Goal: Task Accomplishment & Management: Use online tool/utility

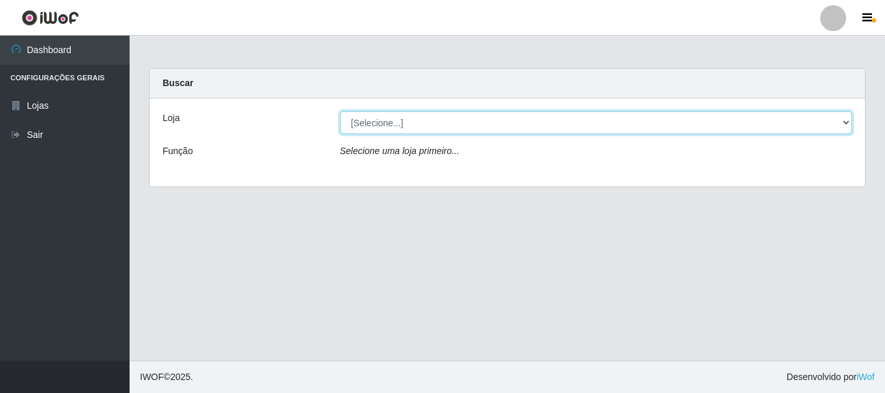
click at [850, 120] on select "[Selecione...] [GEOGRAPHIC_DATA] [GEOGRAPHIC_DATA]" at bounding box center [596, 122] width 512 height 23
select select "64"
click at [340, 111] on select "[Selecione...] [GEOGRAPHIC_DATA] [GEOGRAPHIC_DATA]" at bounding box center [596, 122] width 512 height 23
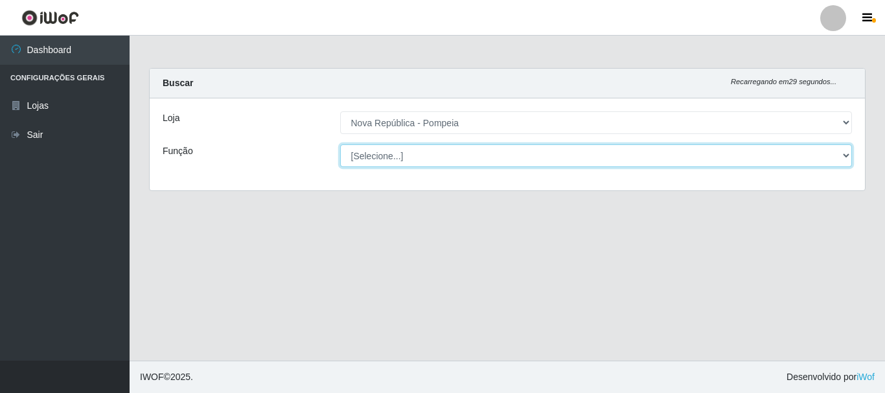
click at [840, 152] on select "[Selecione...] Balconista Operador de Caixa Recepcionista Repositor" at bounding box center [596, 155] width 512 height 23
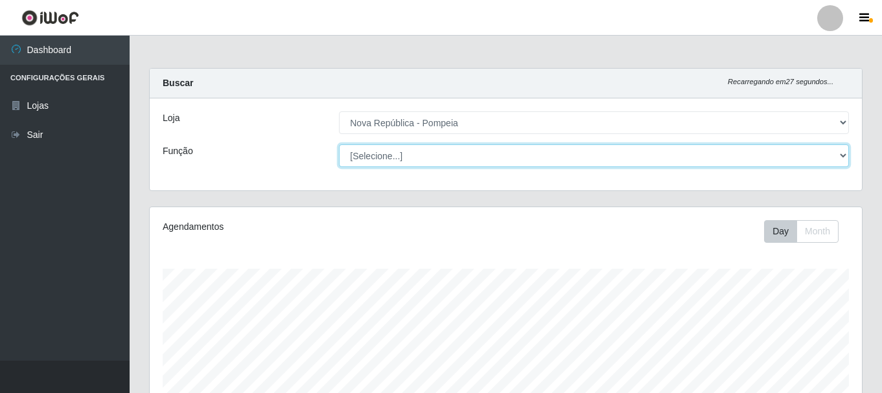
scroll to position [269, 712]
select select "22"
click at [339, 144] on select "[Selecione...] Balconista Operador de Caixa Recepcionista Repositor" at bounding box center [594, 155] width 510 height 23
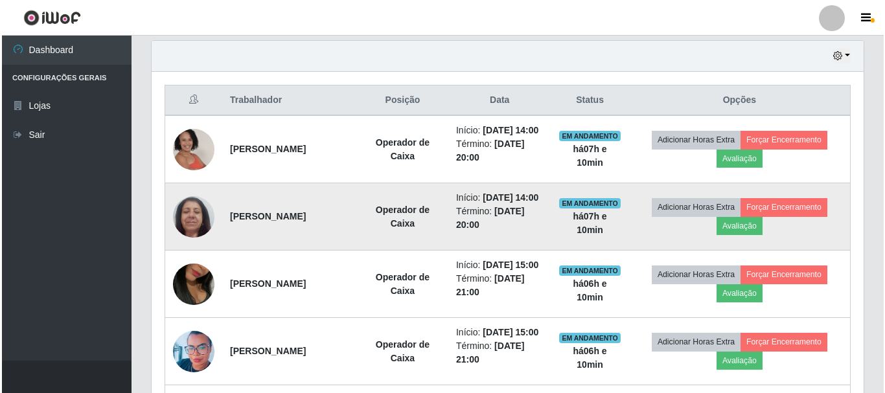
scroll to position [431, 0]
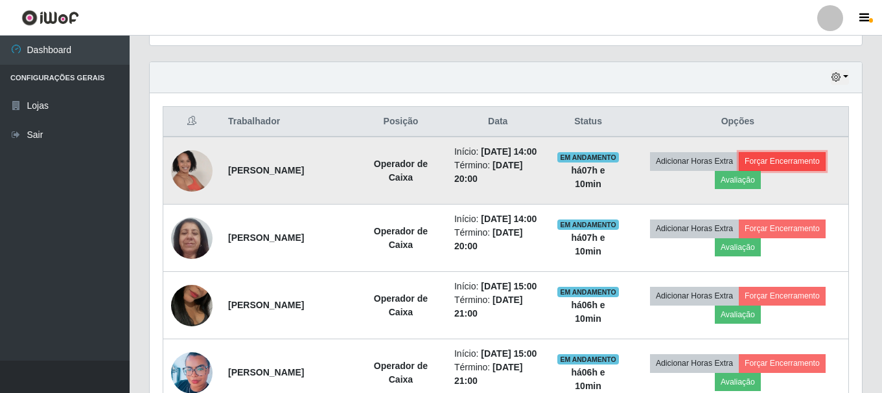
click at [779, 169] on button "Forçar Encerramento" at bounding box center [781, 161] width 87 height 18
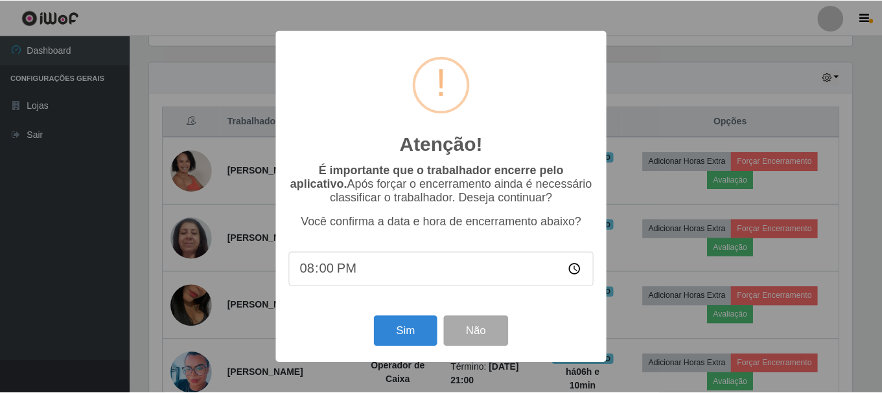
scroll to position [269, 705]
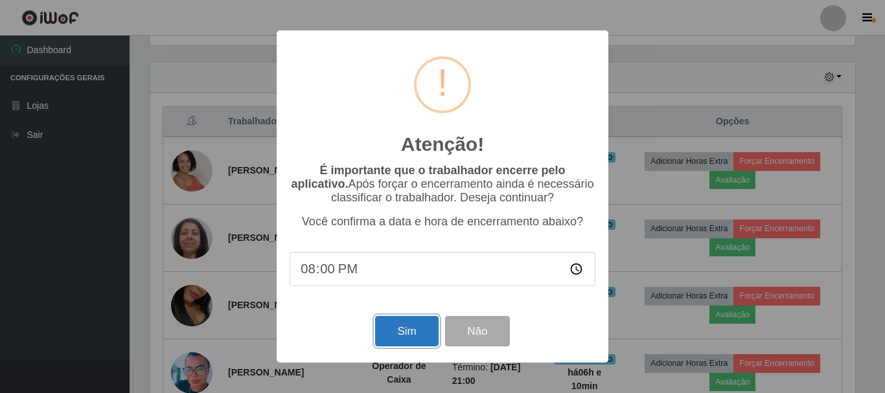
click at [418, 336] on button "Sim" at bounding box center [406, 331] width 63 height 30
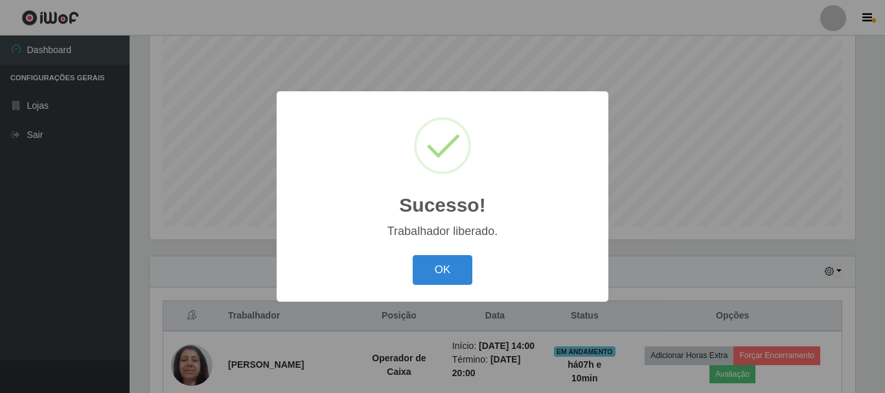
drag, startPoint x: 433, startPoint y: 266, endPoint x: 663, endPoint y: 266, distance: 229.3
click at [433, 266] on button "OK" at bounding box center [443, 270] width 60 height 30
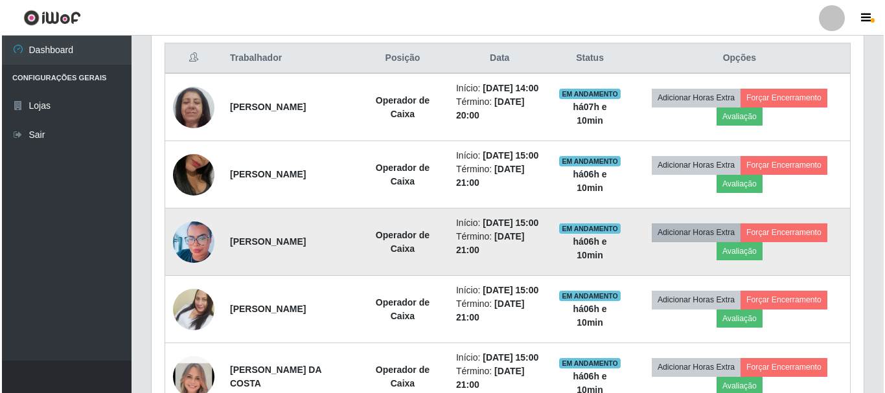
scroll to position [495, 0]
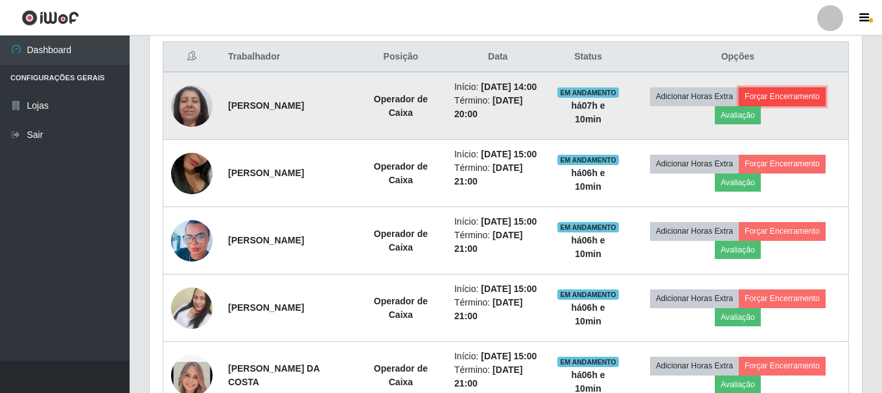
click at [779, 101] on button "Forçar Encerramento" at bounding box center [781, 96] width 87 height 18
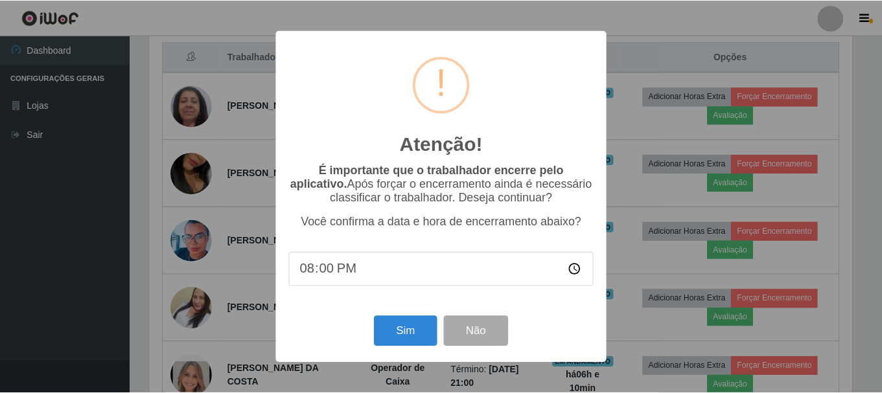
scroll to position [269, 705]
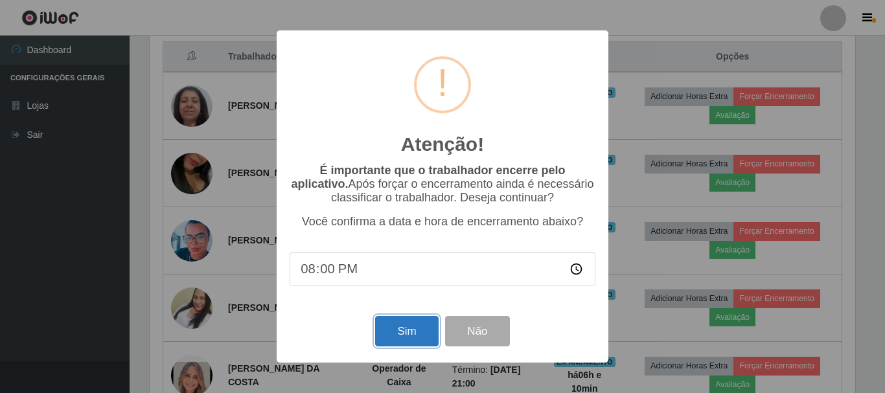
click at [384, 334] on button "Sim" at bounding box center [406, 331] width 63 height 30
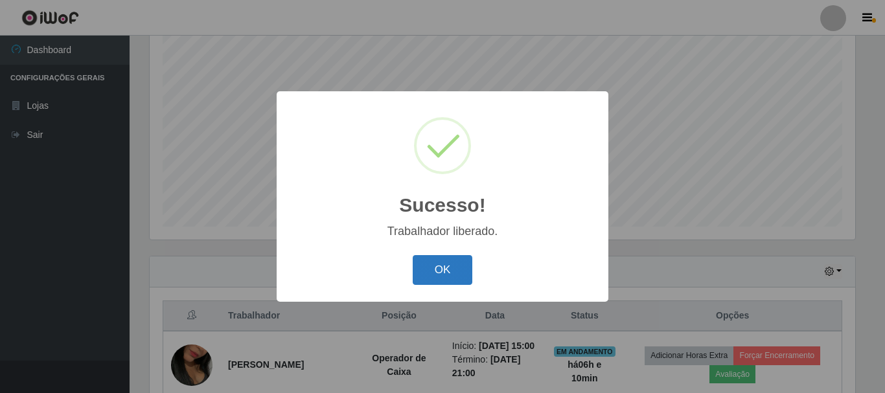
click at [437, 276] on button "OK" at bounding box center [443, 270] width 60 height 30
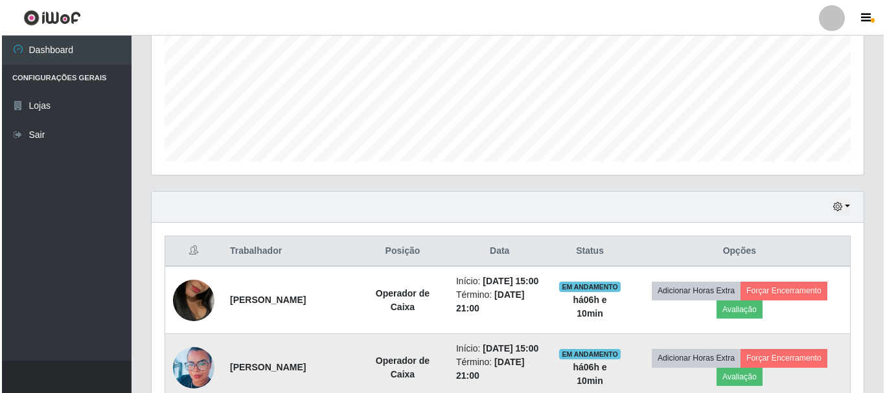
scroll to position [431, 0]
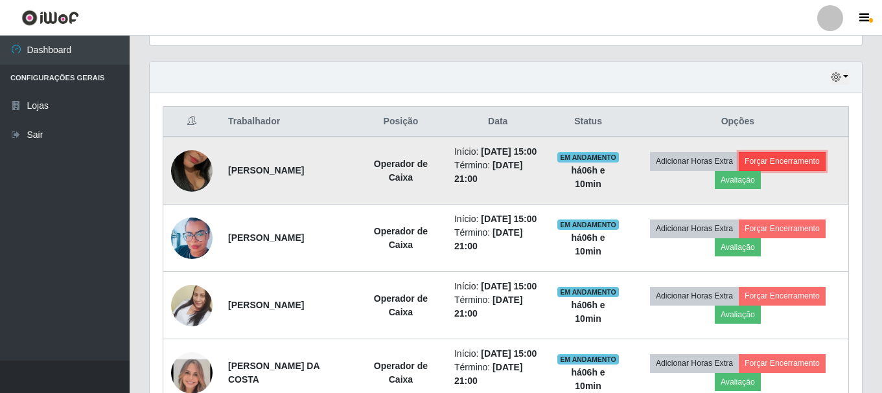
click at [796, 168] on button "Forçar Encerramento" at bounding box center [781, 161] width 87 height 18
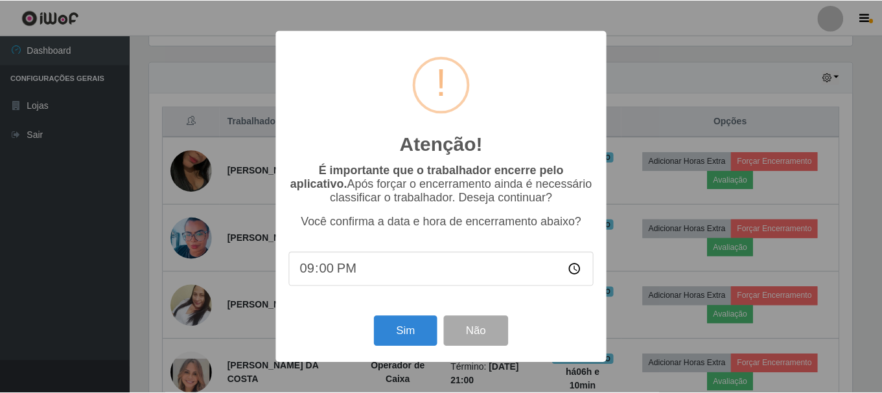
scroll to position [269, 705]
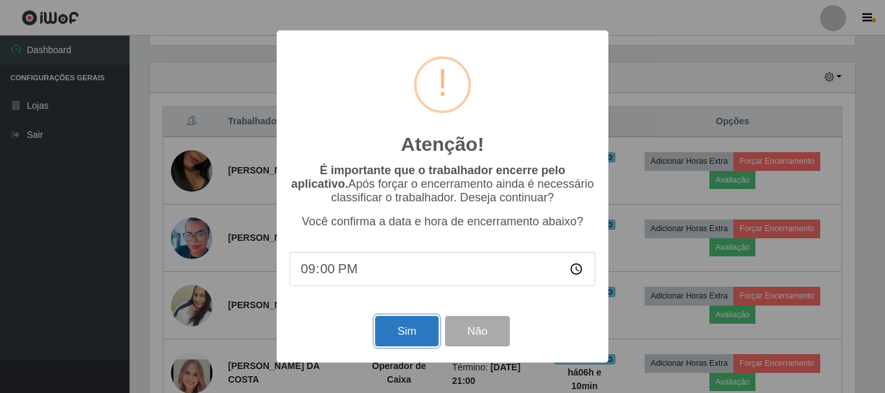
click at [407, 329] on button "Sim" at bounding box center [406, 331] width 63 height 30
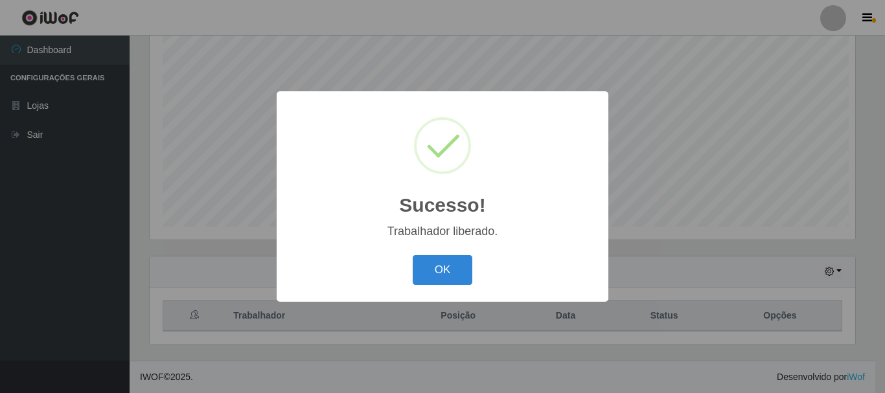
scroll to position [0, 0]
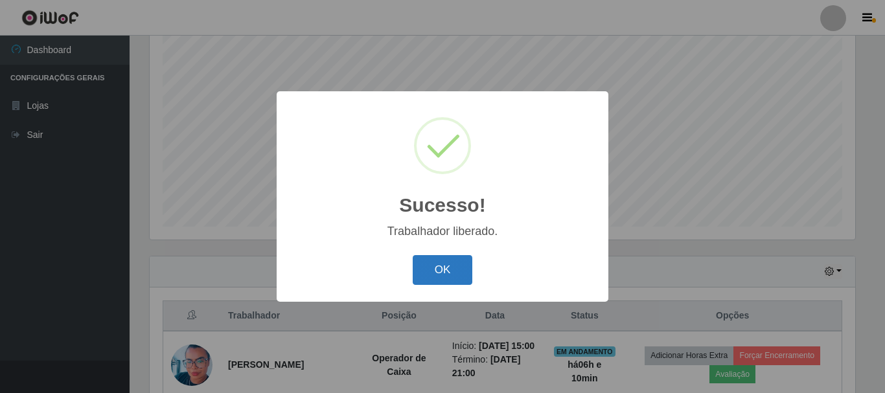
click at [430, 269] on button "OK" at bounding box center [443, 270] width 60 height 30
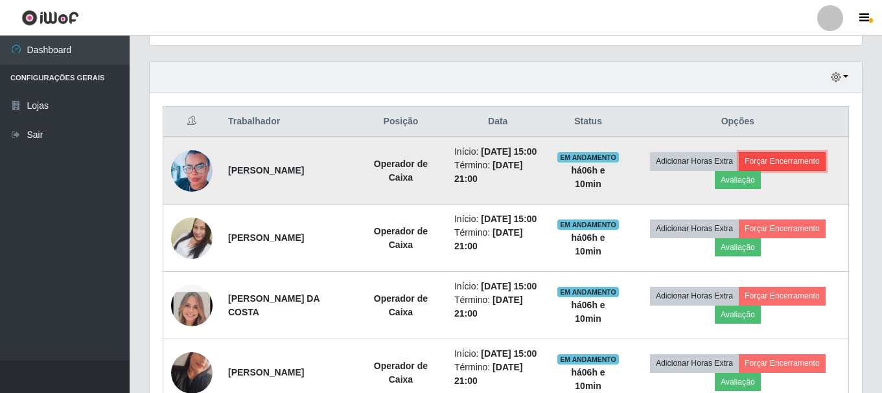
click at [773, 170] on button "Forçar Encerramento" at bounding box center [781, 161] width 87 height 18
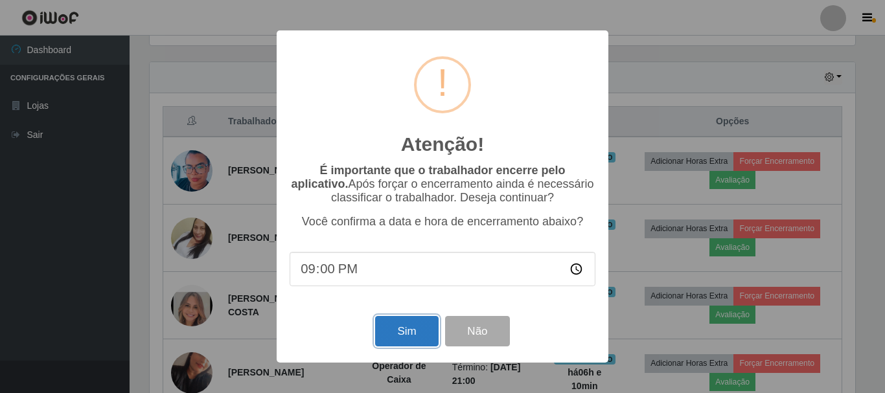
click at [400, 337] on button "Sim" at bounding box center [406, 331] width 63 height 30
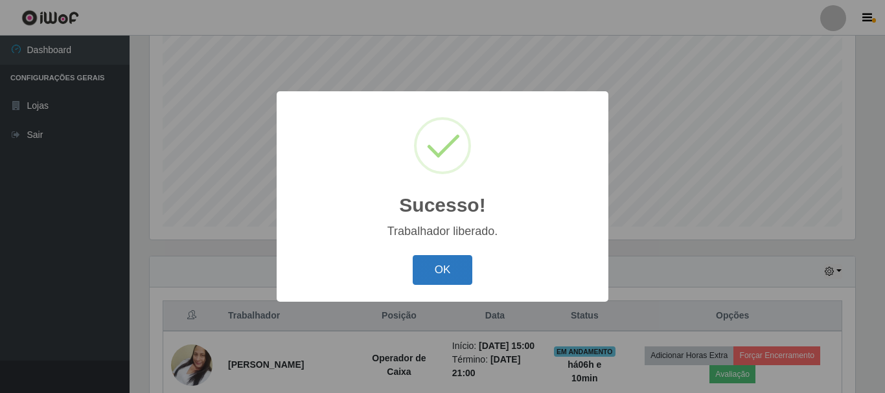
click at [446, 261] on button "OK" at bounding box center [443, 270] width 60 height 30
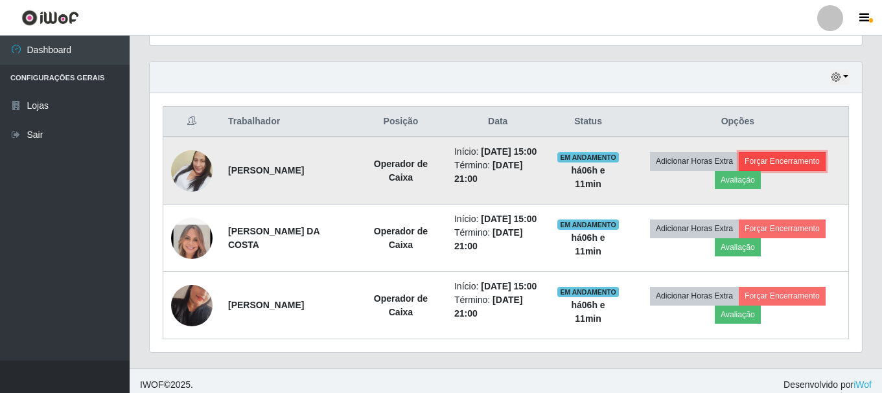
click at [773, 165] on button "Forçar Encerramento" at bounding box center [781, 161] width 87 height 18
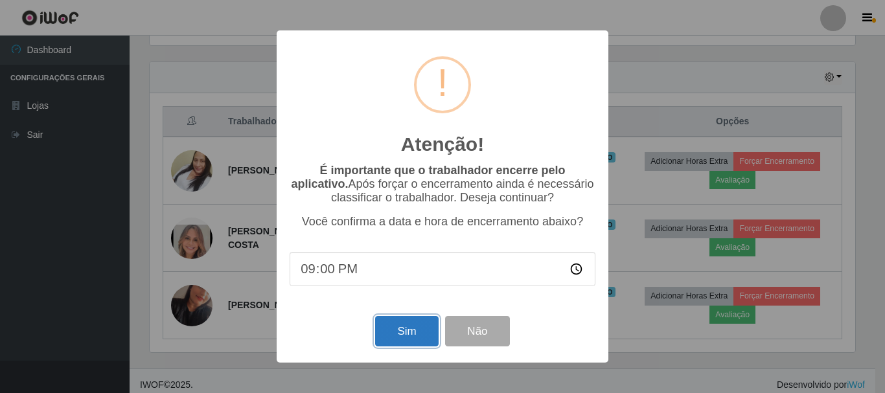
click at [391, 338] on button "Sim" at bounding box center [406, 331] width 63 height 30
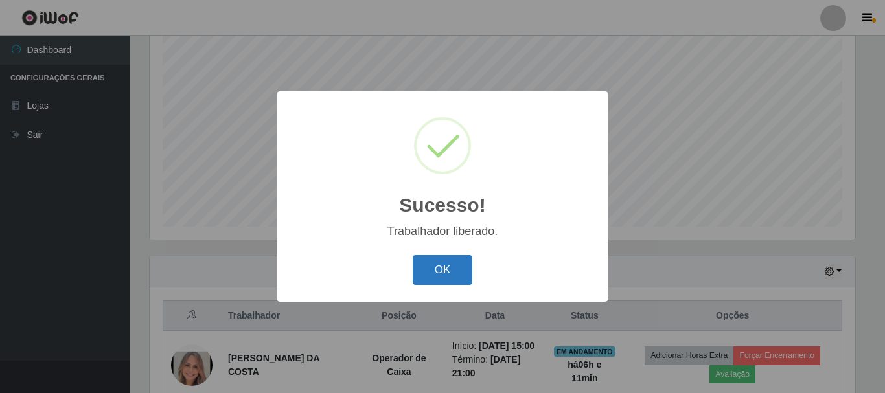
click at [442, 273] on button "OK" at bounding box center [443, 270] width 60 height 30
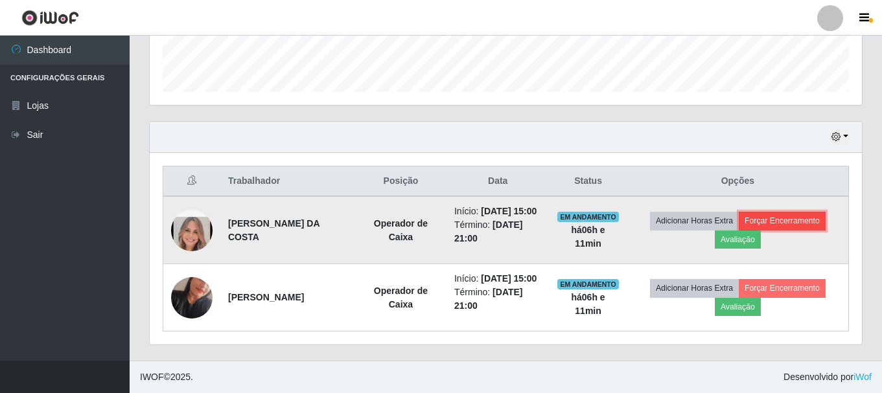
click at [783, 212] on button "Forçar Encerramento" at bounding box center [781, 221] width 87 height 18
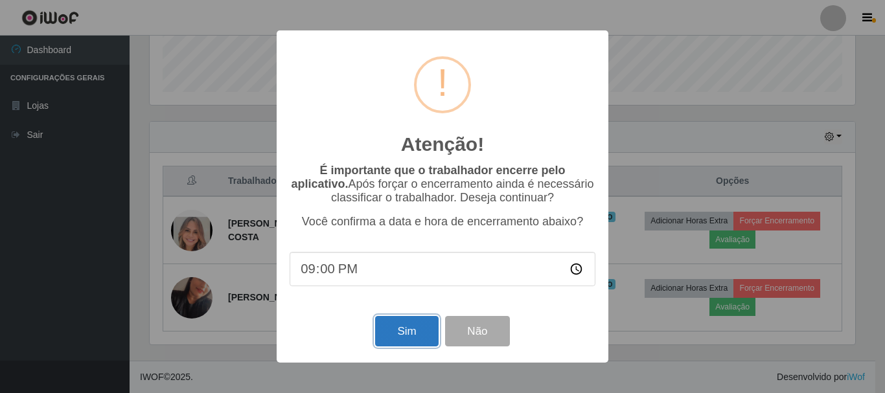
click at [415, 337] on button "Sim" at bounding box center [406, 331] width 63 height 30
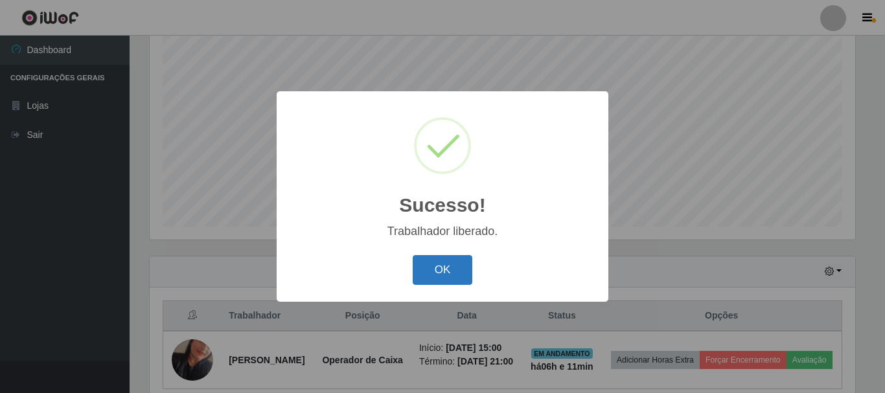
click at [431, 270] on button "OK" at bounding box center [443, 270] width 60 height 30
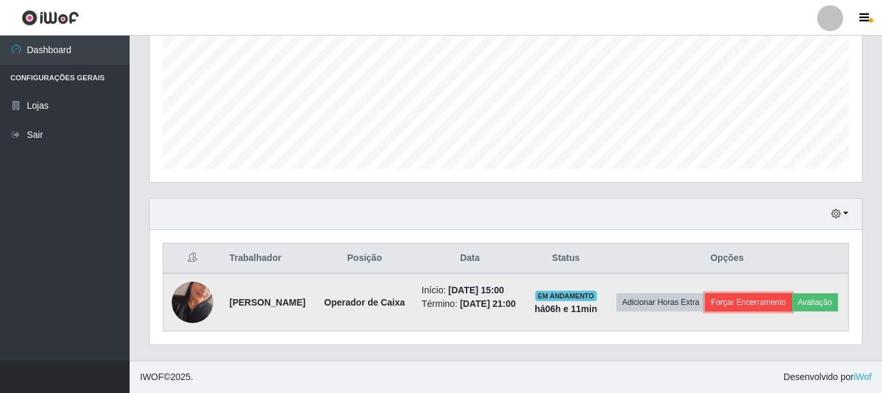
click at [766, 293] on button "Forçar Encerramento" at bounding box center [748, 302] width 87 height 18
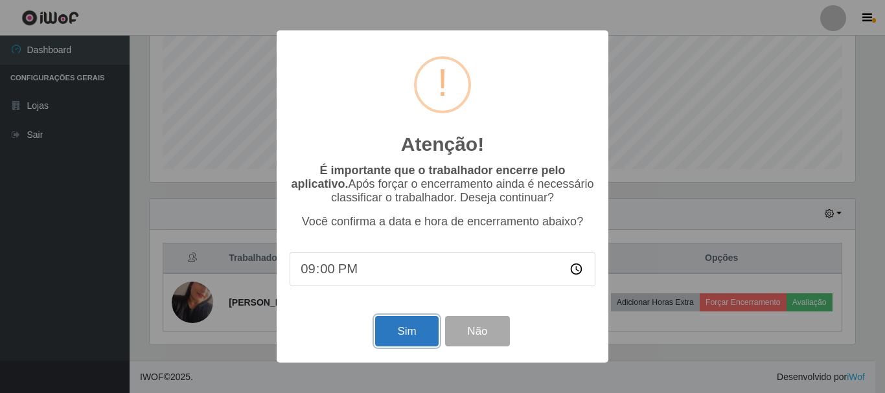
click at [389, 332] on button "Sim" at bounding box center [406, 331] width 63 height 30
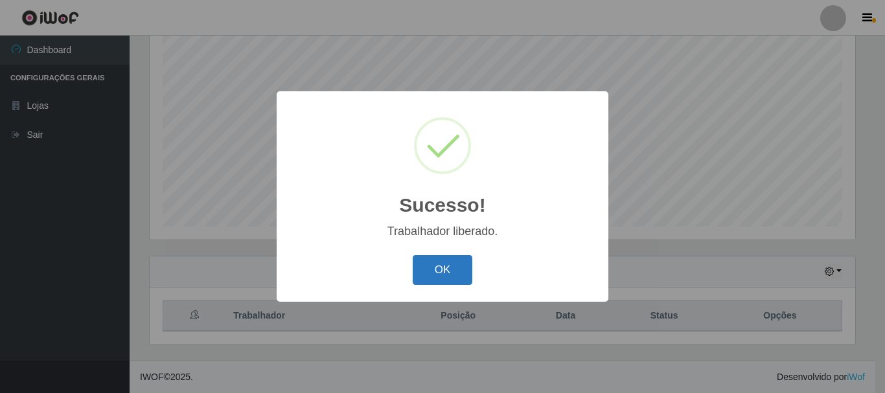
click at [442, 271] on button "OK" at bounding box center [443, 270] width 60 height 30
